Goal: Information Seeking & Learning: Learn about a topic

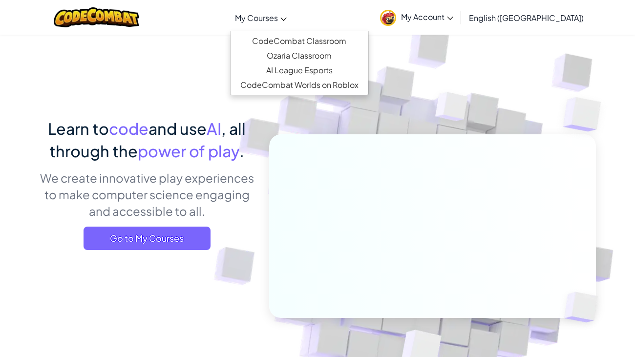
click at [278, 17] on span "My Courses" at bounding box center [256, 18] width 43 height 10
click at [453, 16] on span "My Account" at bounding box center [427, 17] width 52 height 10
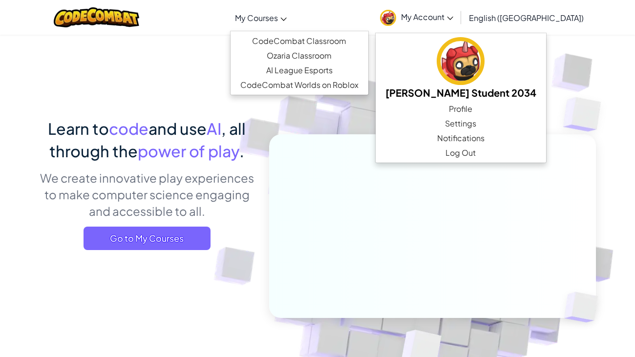
click at [278, 17] on span "My Courses" at bounding box center [256, 18] width 43 height 10
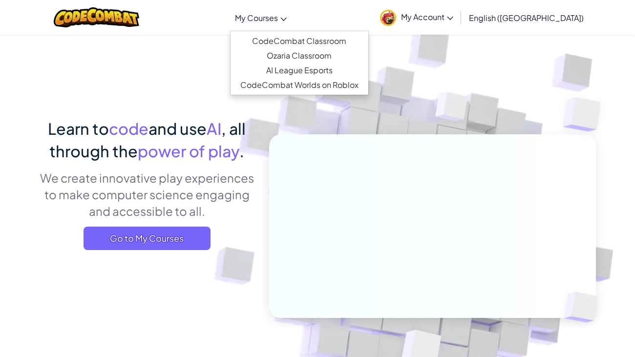
click at [278, 17] on span "My Courses" at bounding box center [256, 18] width 43 height 10
click at [287, 19] on icon at bounding box center [283, 19] width 6 height 3
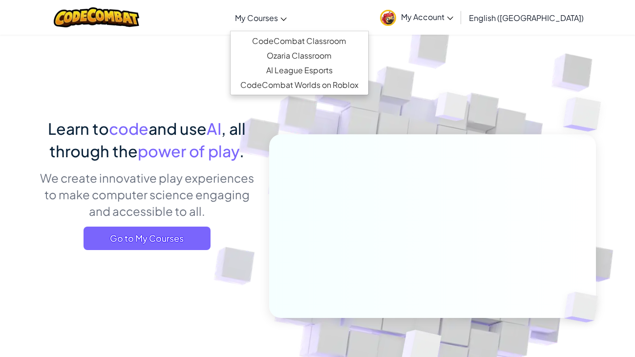
click at [287, 19] on icon at bounding box center [283, 19] width 6 height 3
click at [278, 15] on span "My Courses" at bounding box center [256, 18] width 43 height 10
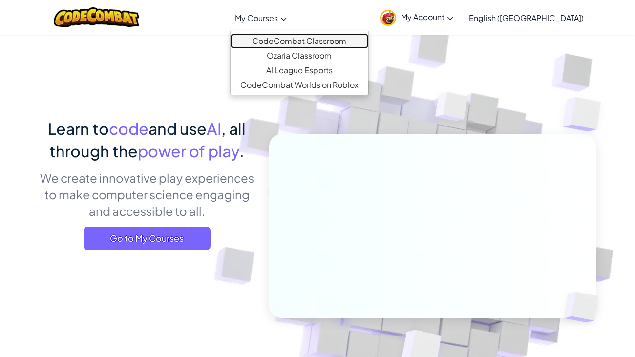
click at [306, 40] on link "CodeCombat Classroom" at bounding box center [300, 41] width 138 height 15
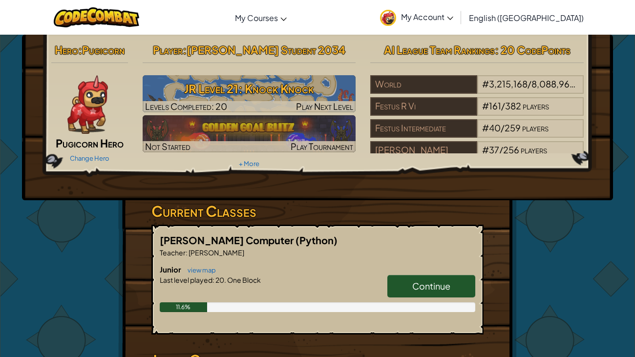
click at [430, 277] on link "Continue" at bounding box center [431, 286] width 88 height 22
